Goal: Check status: Check status

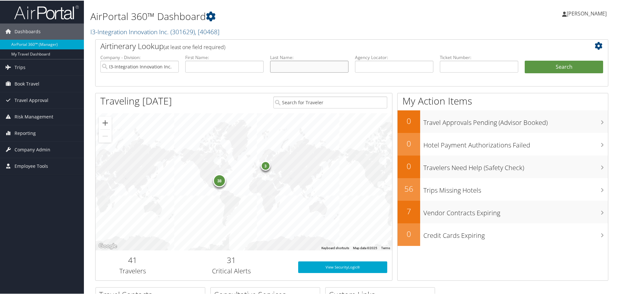
click at [292, 60] on input "text" at bounding box center [309, 66] width 78 height 12
type input "jones"
click at [525, 60] on button "Search" at bounding box center [564, 66] width 78 height 13
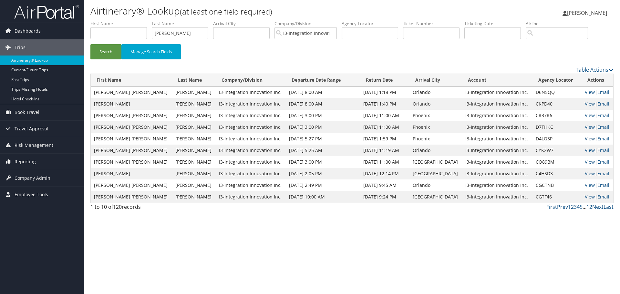
click at [587, 138] on link "View" at bounding box center [590, 139] width 10 height 6
click at [585, 125] on link "View" at bounding box center [590, 127] width 10 height 6
click at [467, 116] on td "I3-Integration Innovation Inc." at bounding box center [497, 116] width 70 height 12
click at [586, 117] on link "View" at bounding box center [590, 115] width 10 height 6
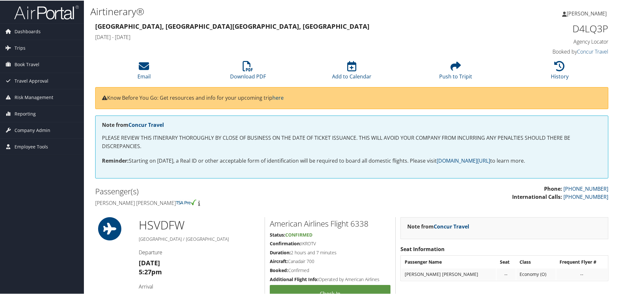
click at [251, 55] on div "Huntsville, AL Phoenix, AZ Mon 25 Aug 2025 - Sun 31 Aug 2025 D4LQ3P Agency Loca…" at bounding box center [351, 38] width 523 height 37
click at [250, 66] on icon at bounding box center [248, 65] width 10 height 10
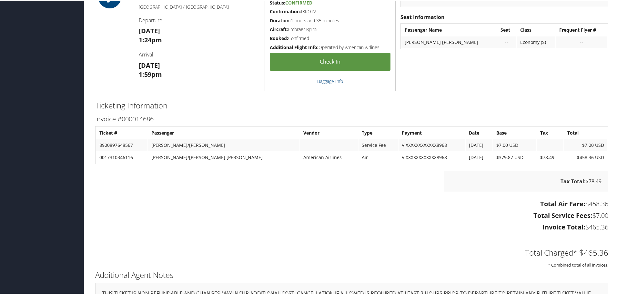
scroll to position [1004, 0]
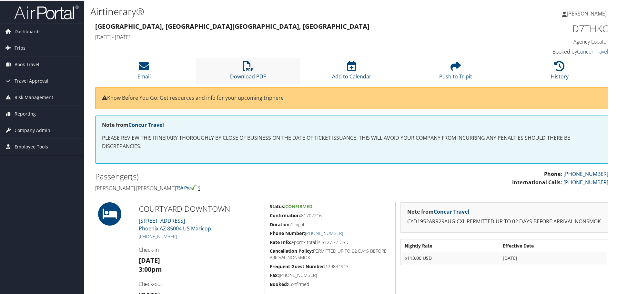
click at [248, 63] on icon at bounding box center [248, 65] width 10 height 10
click at [227, 71] on li "Download PDF" at bounding box center [248, 70] width 104 height 26
